Goal: Task Accomplishment & Management: Use online tool/utility

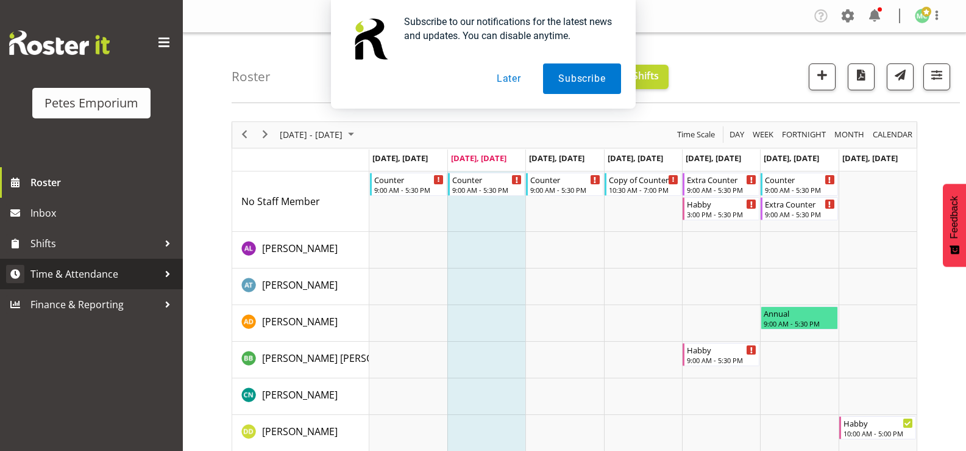
click at [59, 277] on span "Time & Attendance" at bounding box center [94, 274] width 128 height 18
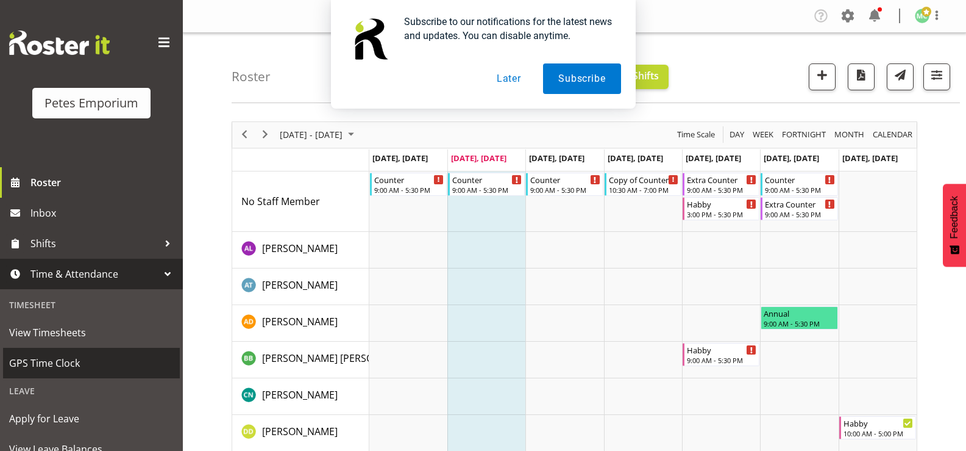
click at [44, 364] on span "GPS Time Clock" at bounding box center [91, 363] width 165 height 18
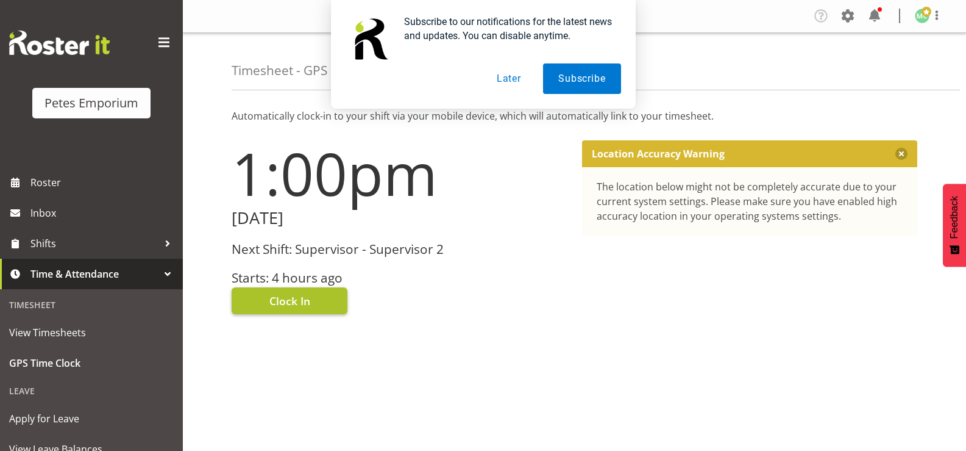
click at [277, 301] on span "Clock In" at bounding box center [289, 301] width 41 height 16
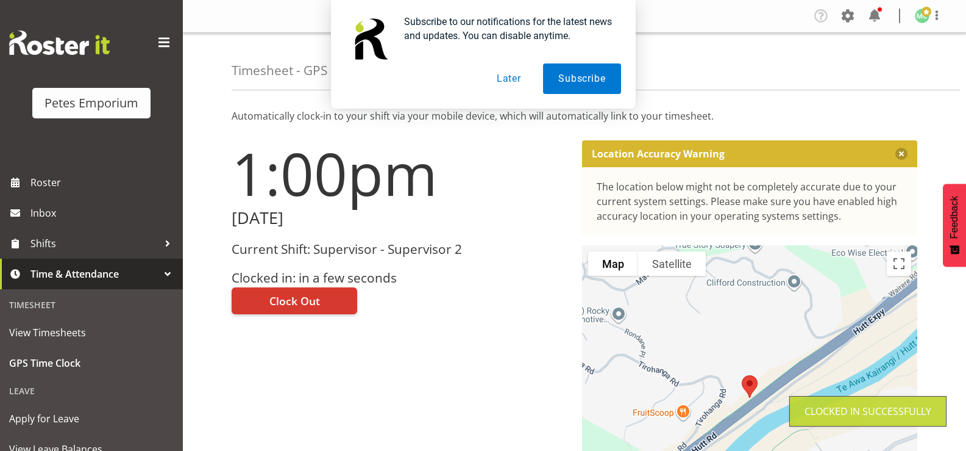
click at [936, 23] on div "Subscribe to our notifications for the latest news and updates. You can disable…" at bounding box center [483, 54] width 966 height 109
click at [928, 17] on div "Subscribe to our notifications for the latest news and updates. You can disable…" at bounding box center [483, 54] width 966 height 109
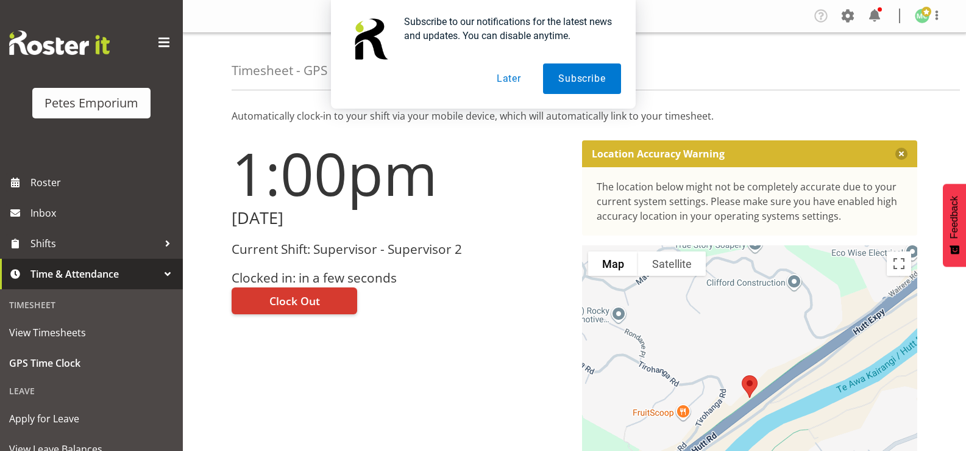
click at [937, 16] on div "Subscribe to our notifications for the latest news and updates. You can disable…" at bounding box center [483, 54] width 966 height 109
click at [512, 82] on button "Later" at bounding box center [509, 78] width 55 height 30
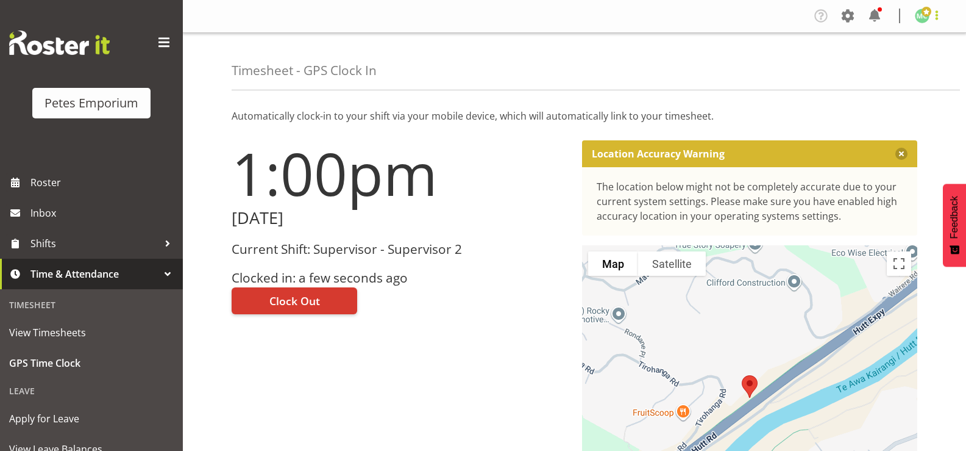
click at [933, 16] on span at bounding box center [937, 15] width 15 height 15
click at [907, 69] on link "Log Out" at bounding box center [885, 64] width 117 height 22
